Goal: Transaction & Acquisition: Obtain resource

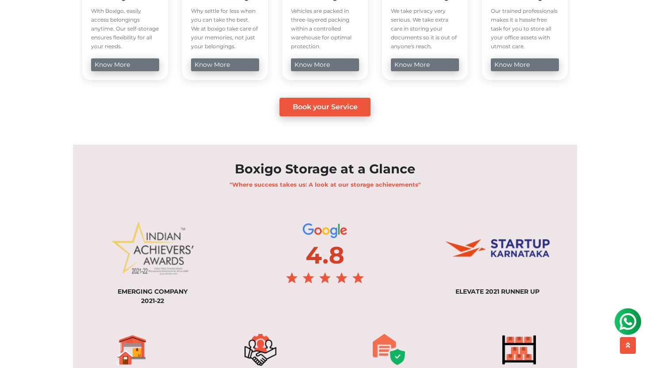
scroll to position [334, 0]
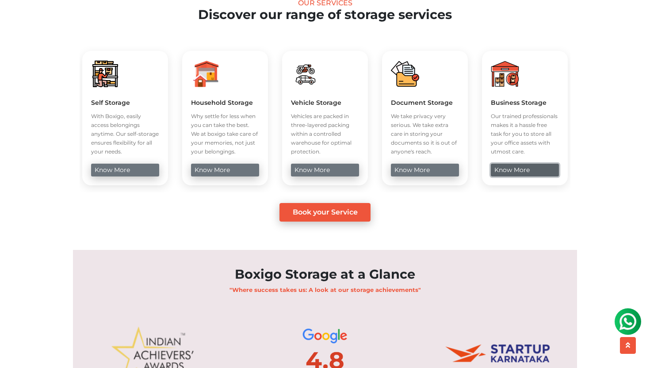
click at [529, 176] on link "know more" at bounding box center [525, 170] width 68 height 13
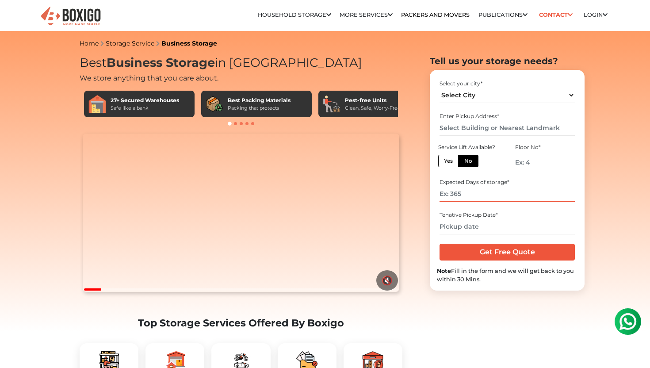
click at [493, 190] on input "number" at bounding box center [507, 193] width 135 height 15
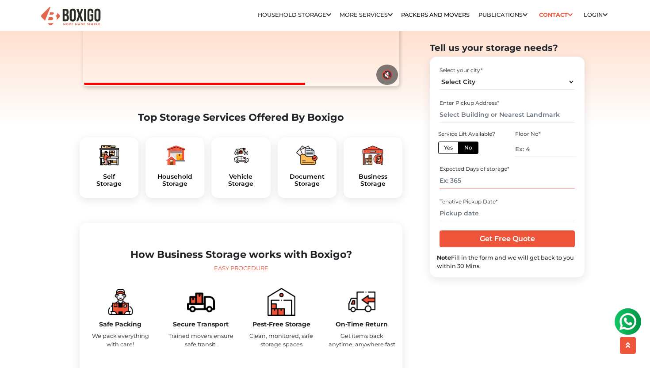
scroll to position [194, 0]
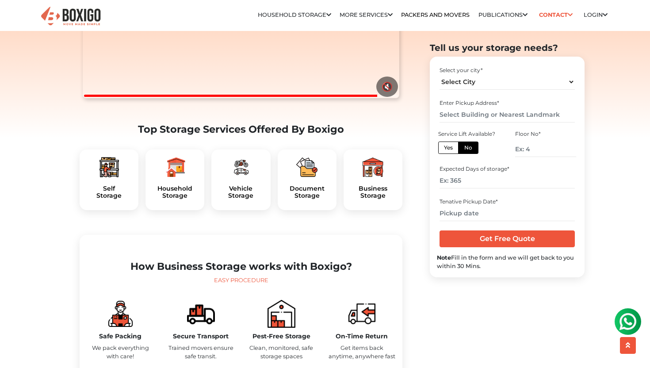
click at [383, 178] on div at bounding box center [373, 167] width 45 height 21
click at [380, 178] on img at bounding box center [372, 167] width 21 height 21
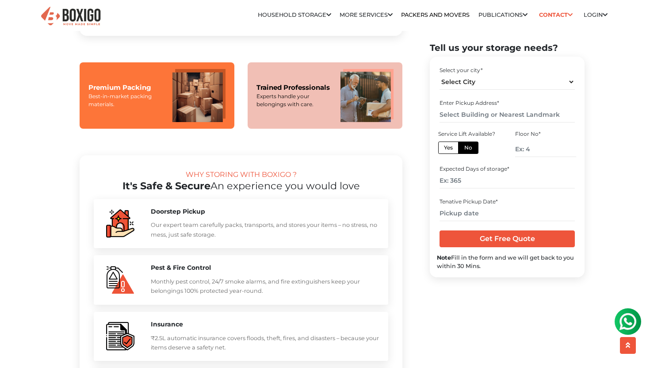
scroll to position [734, 0]
